Goal: Task Accomplishment & Management: Manage account settings

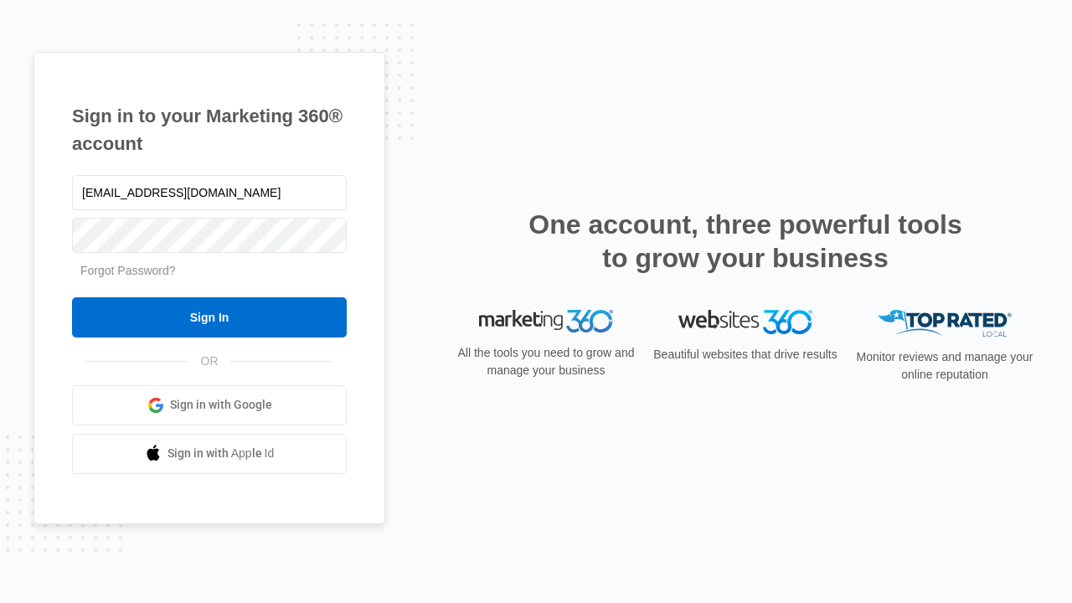
type input "dankie614@gmail.com"
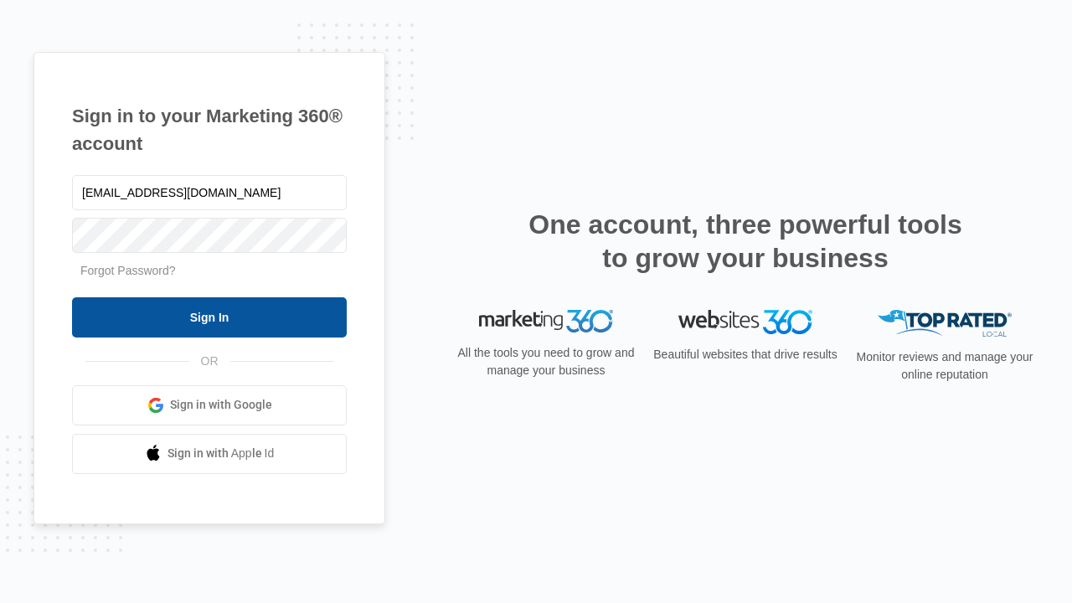
click at [209, 317] on input "Sign In" at bounding box center [209, 317] width 275 height 40
